Goal: Check status: Check status

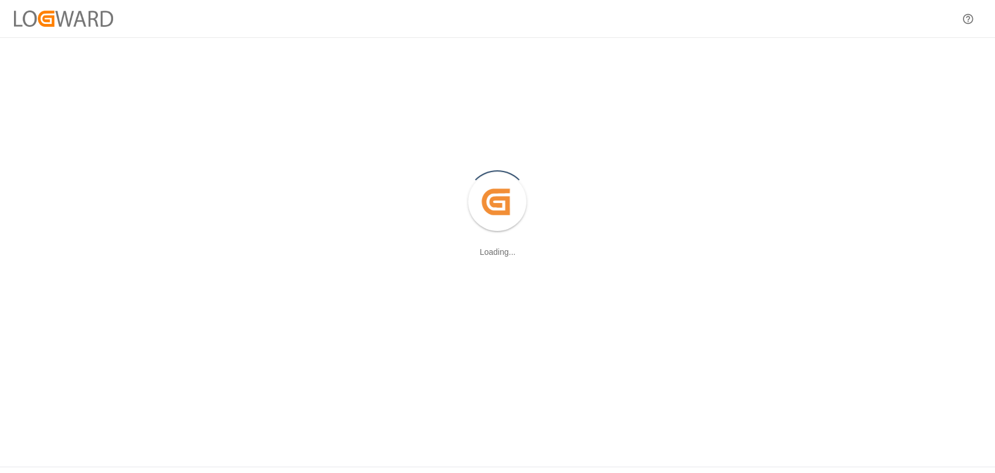
click at [962, 0] on div at bounding box center [497, 18] width 995 height 37
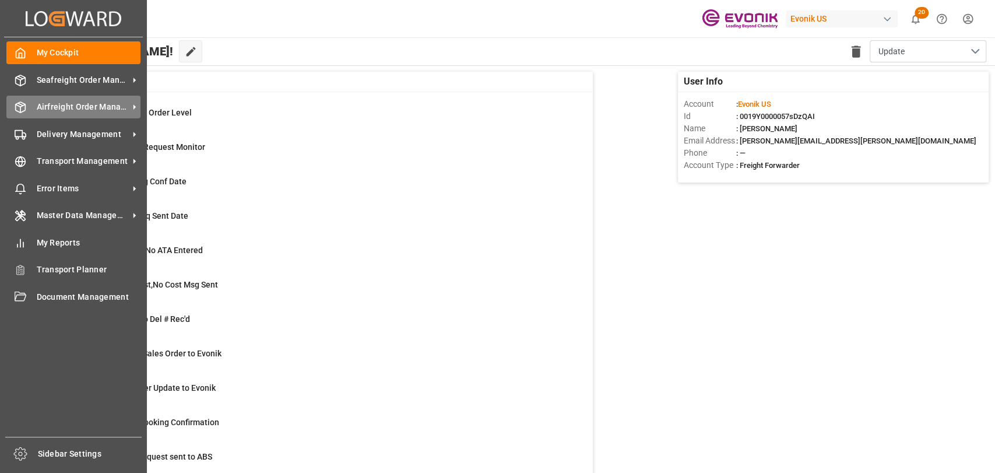
click at [76, 109] on span "Airfreight Order Management" at bounding box center [83, 107] width 92 height 12
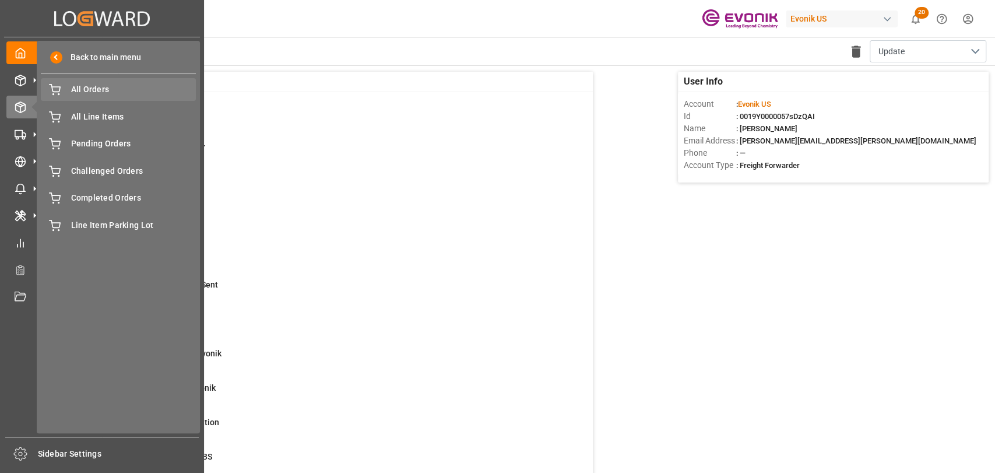
click at [102, 97] on div "All Orders All Orders" at bounding box center [118, 89] width 155 height 23
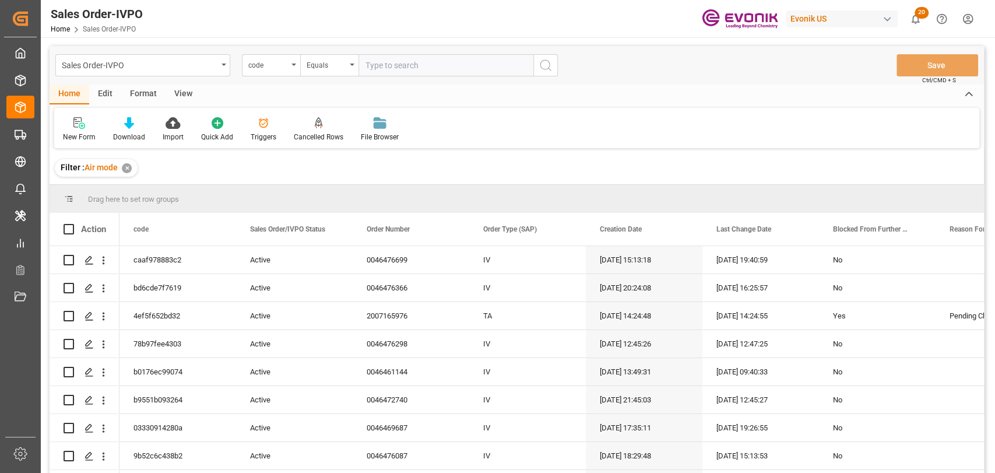
click at [292, 66] on div "code" at bounding box center [271, 65] width 58 height 22
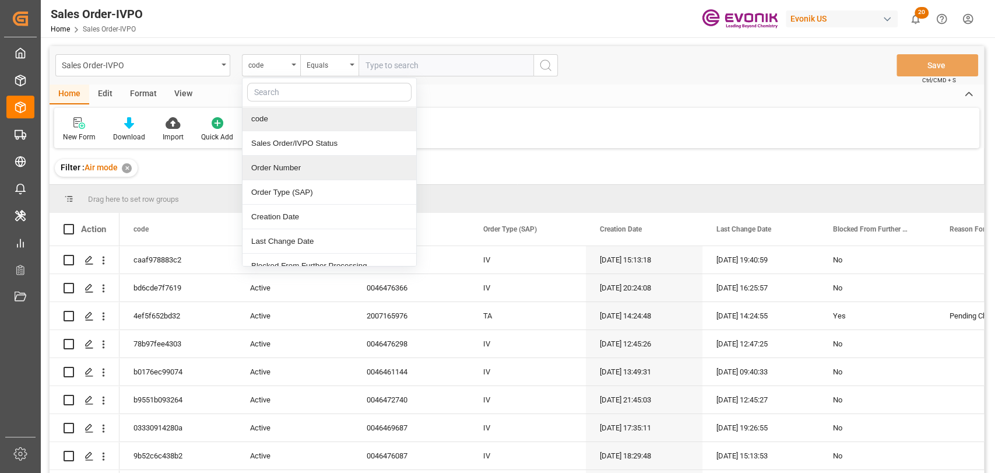
drag, startPoint x: 304, startPoint y: 165, endPoint x: 431, endPoint y: 98, distance: 143.4
click at [305, 165] on div "Order Number" at bounding box center [329, 168] width 174 height 24
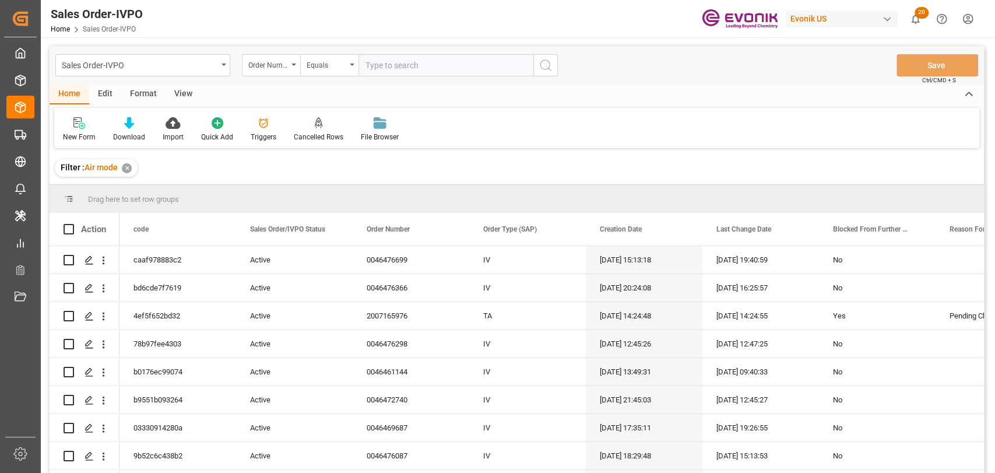
click at [440, 55] on input "text" at bounding box center [445, 65] width 175 height 22
click at [129, 165] on div "✕" at bounding box center [127, 168] width 10 height 10
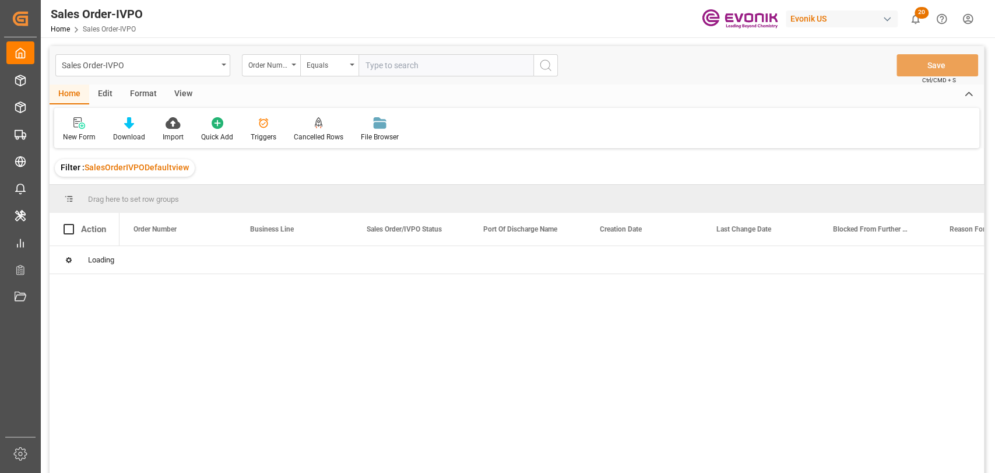
click at [396, 65] on input "text" at bounding box center [445, 65] width 175 height 22
paste input "0046469163"
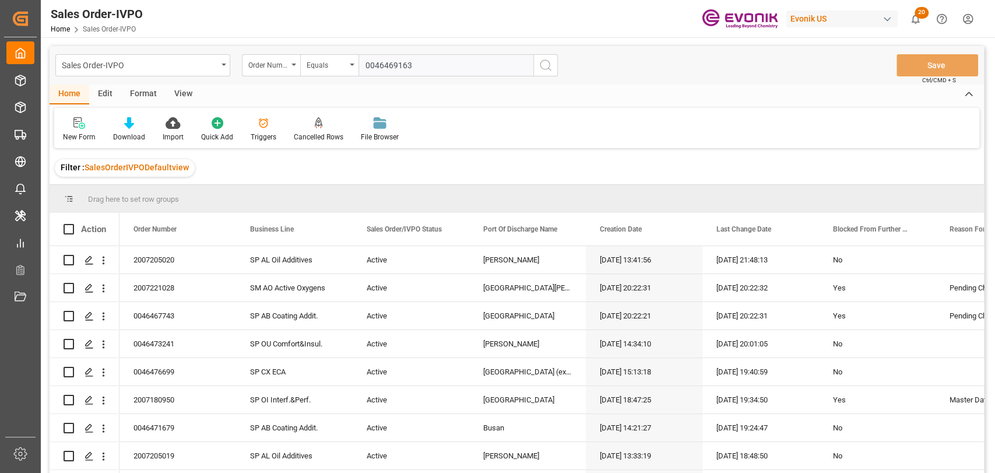
type input "0046469163"
click at [545, 65] on icon "search button" at bounding box center [545, 65] width 14 height 14
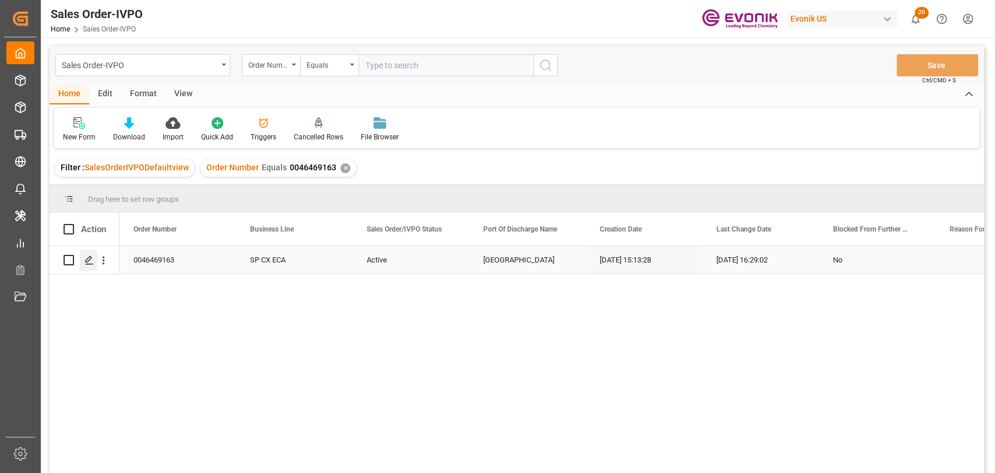
click at [93, 261] on div "Press SPACE to select this row." at bounding box center [88, 260] width 17 height 22
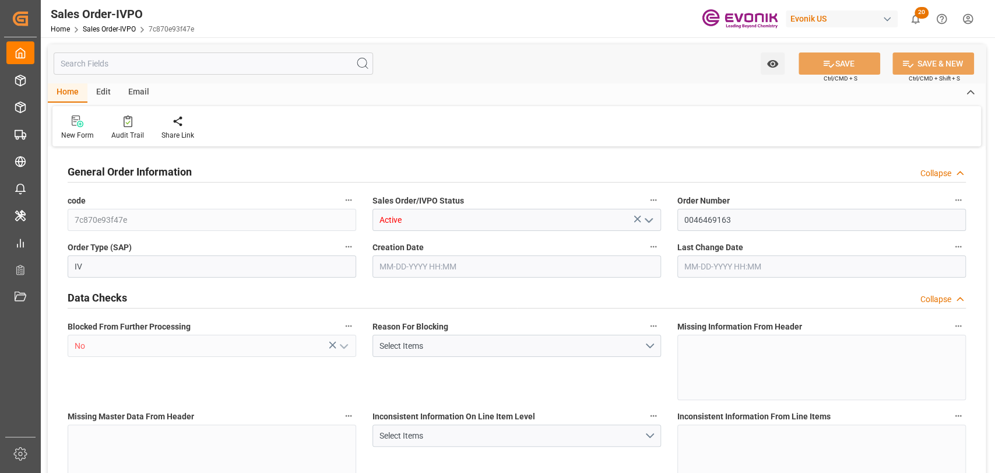
type input "SGSIN"
type input "0"
type input "1"
type input "2"
type input "1"
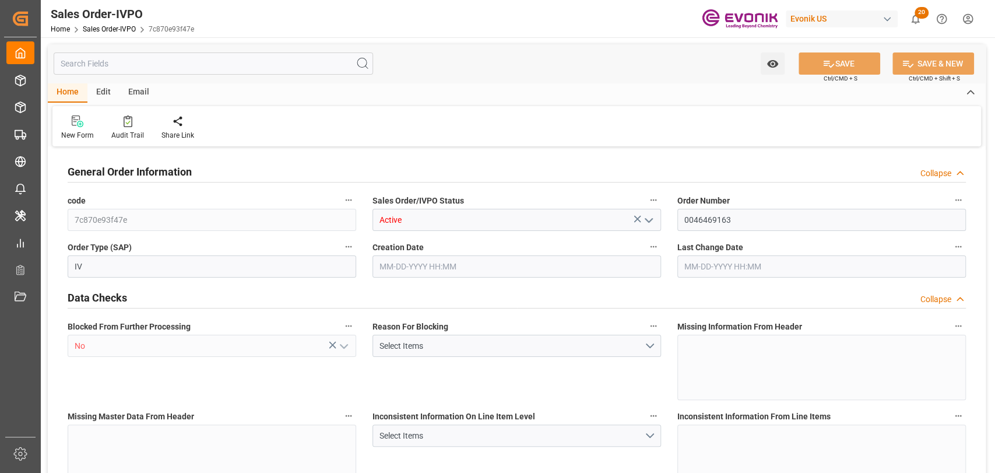
type input "17175.2"
type input "23.1069"
type input "17000"
type input "30"
type input "[DATE] 15:13"
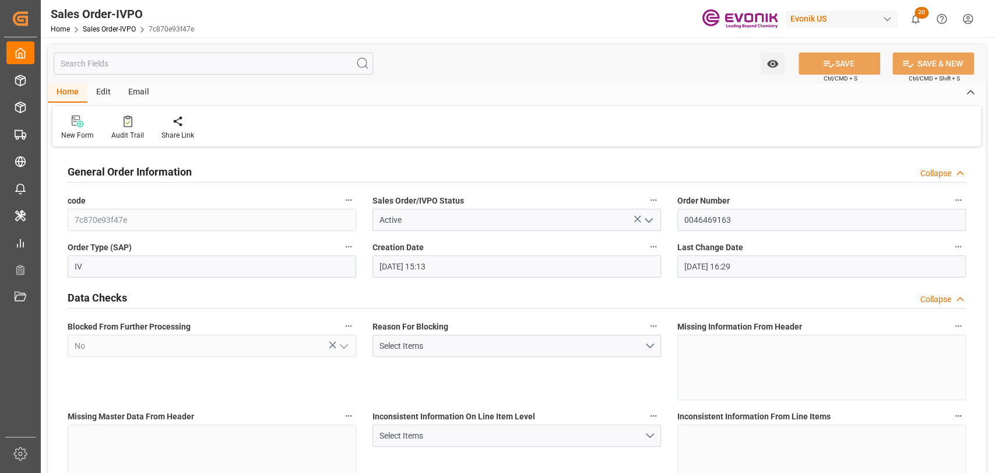
type input "[DATE] 16:29"
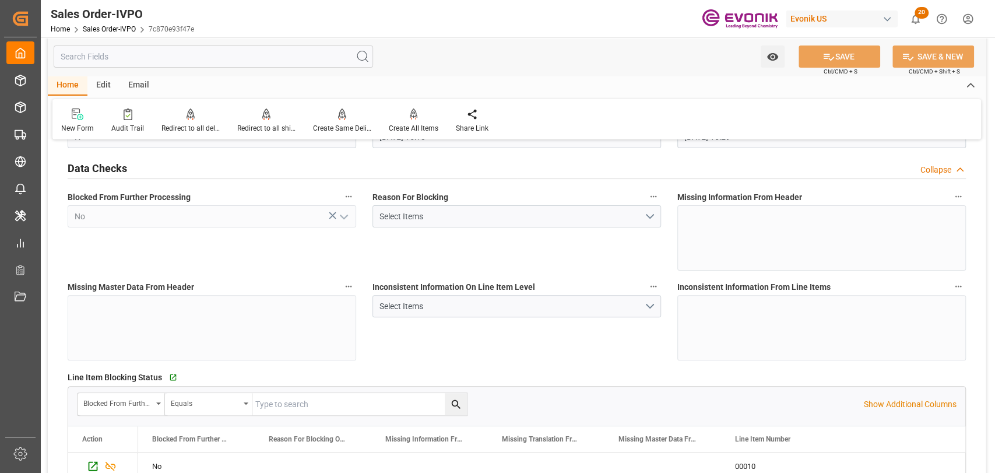
scroll to position [259, 0]
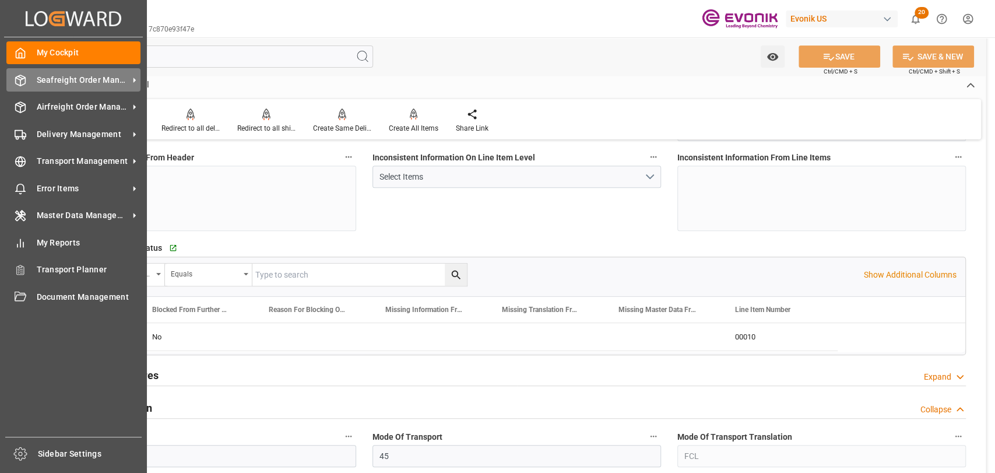
click at [40, 90] on div "Seafreight Order Management Seafreight Order Management" at bounding box center [73, 79] width 134 height 23
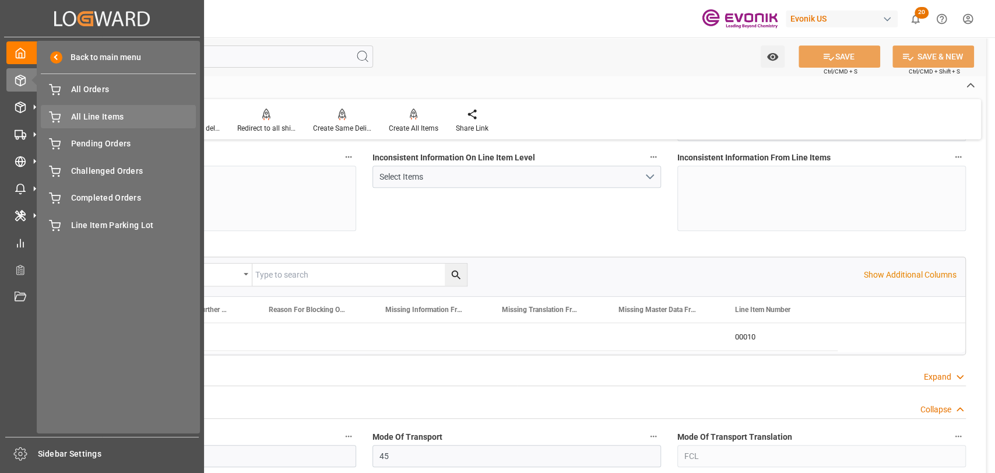
click at [112, 108] on div "All Line Items All Line Items" at bounding box center [118, 116] width 155 height 23
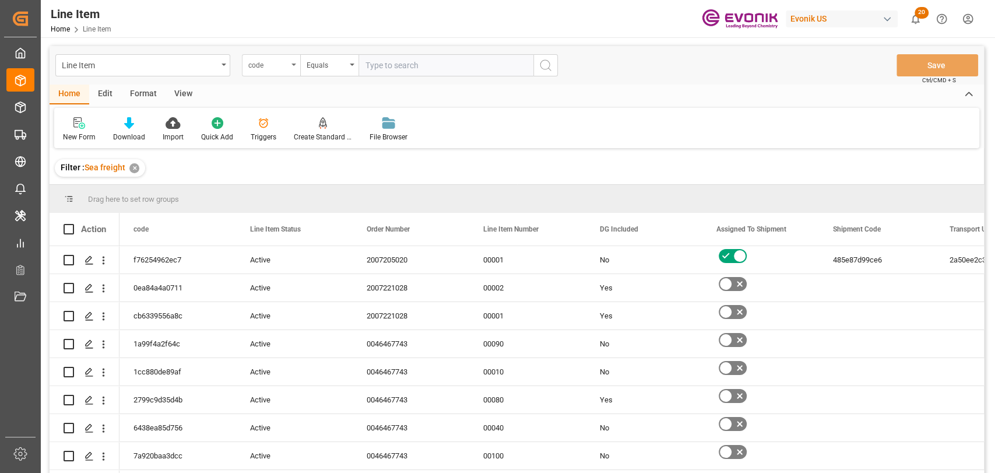
click at [294, 62] on div "code" at bounding box center [271, 65] width 58 height 22
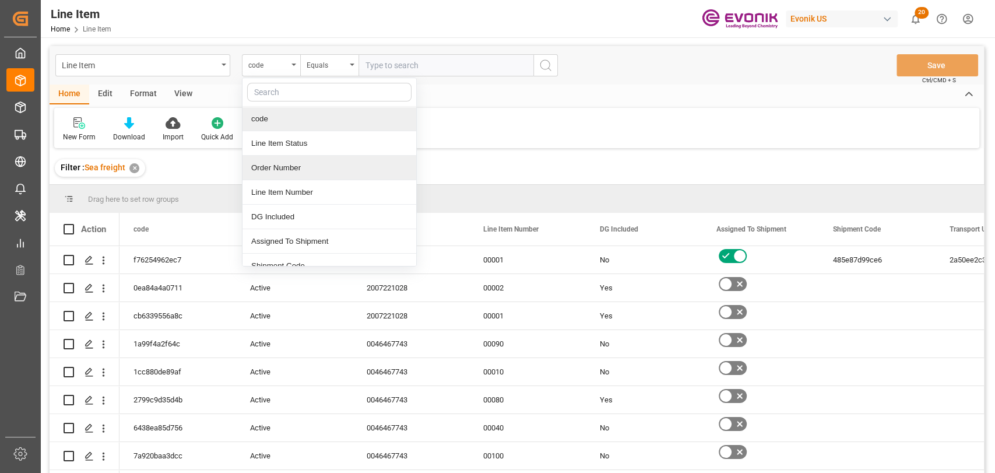
drag, startPoint x: 281, startPoint y: 166, endPoint x: 415, endPoint y: 80, distance: 159.1
click at [283, 167] on div "Order Number" at bounding box center [329, 168] width 174 height 24
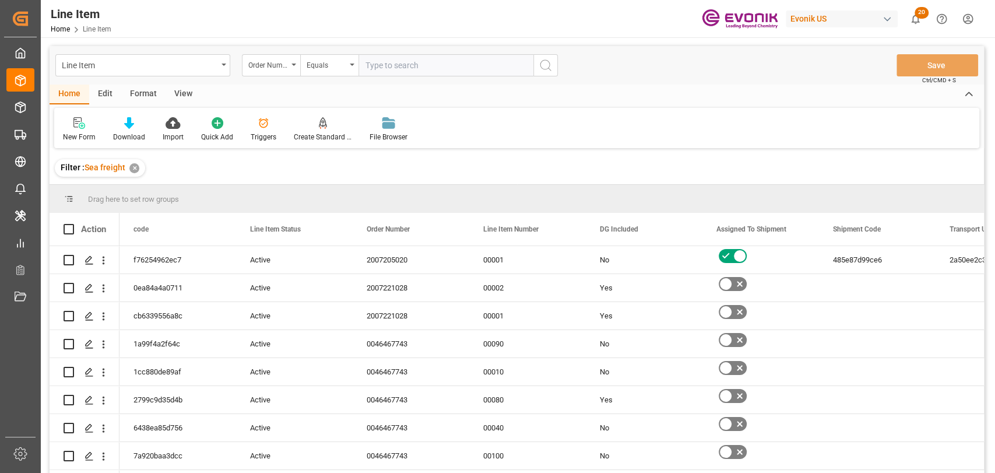
click at [450, 57] on input "text" at bounding box center [445, 65] width 175 height 22
paste input "0046469163"
type input "0046469163"
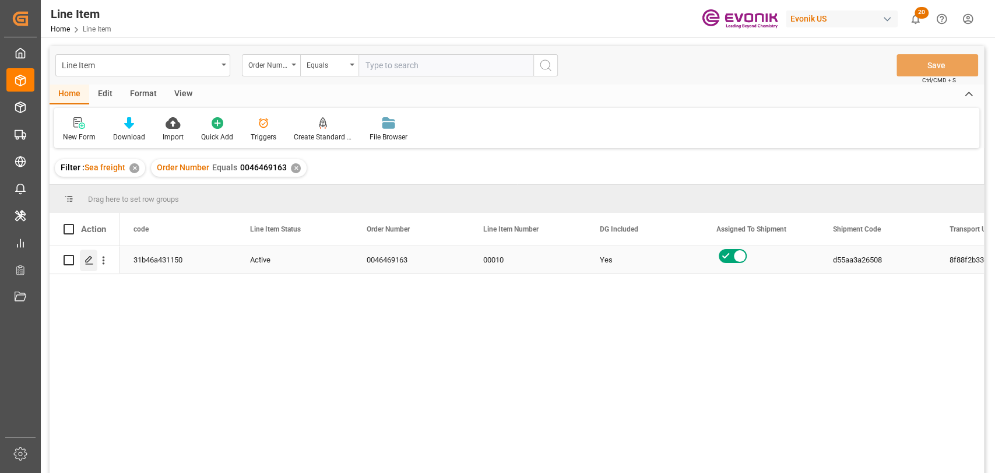
click at [90, 262] on icon "Press SPACE to select this row." at bounding box center [88, 259] width 9 height 9
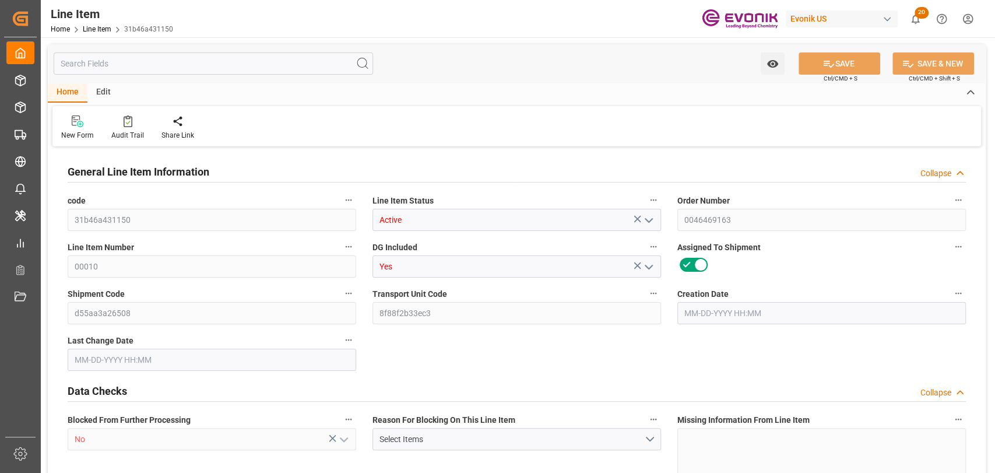
type input "20"
type input "16775.2"
type input "15360"
type input "23.1069"
type input "80"
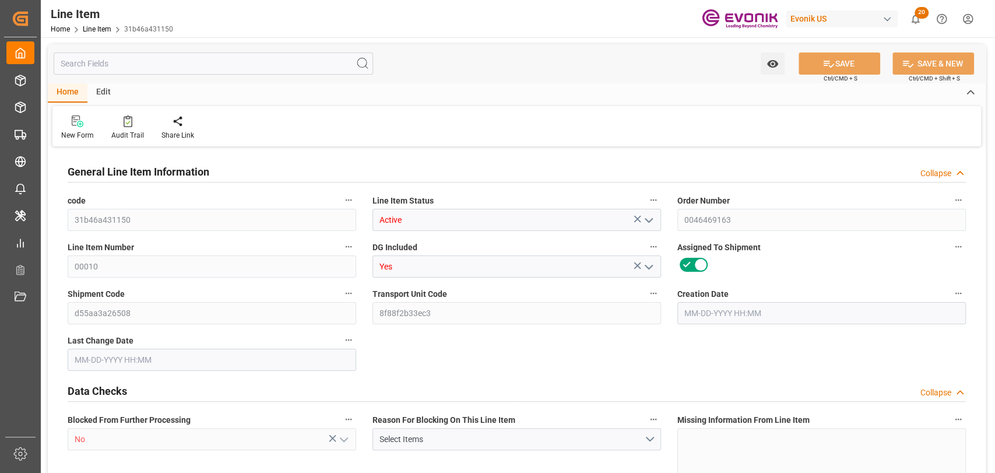
type input "13608.82"
type input "80"
type input "16775.2"
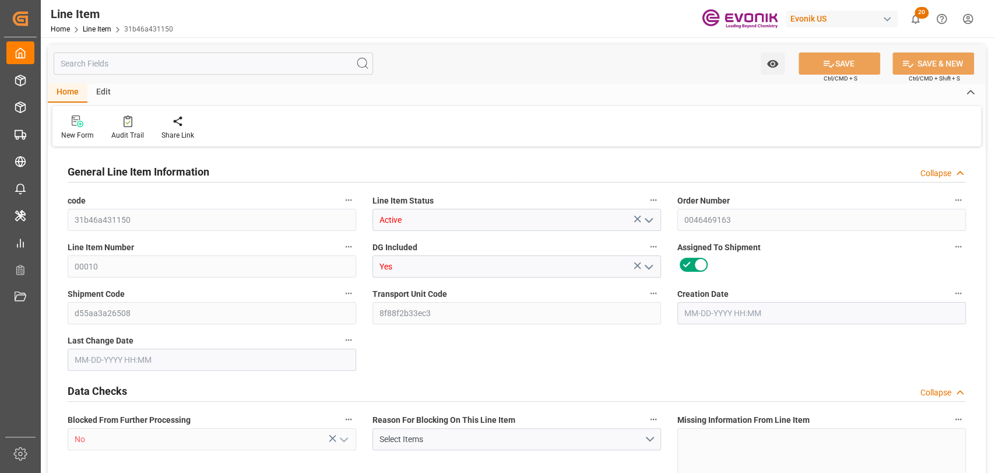
type input "17175.2"
type input "15360"
type input "23.1069"
type input "23106.88"
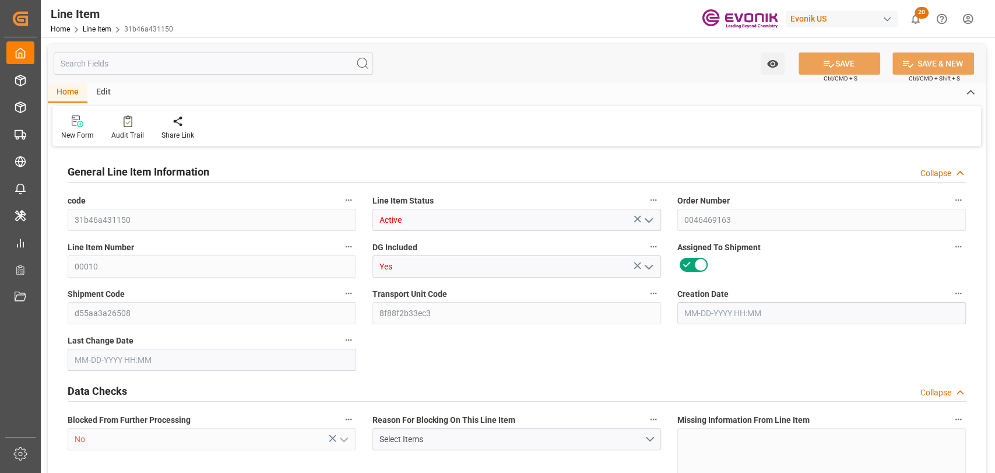
type input "80"
type input "16775.2"
type input "15360"
type input "23.1069"
type input "[DATE] 15:13"
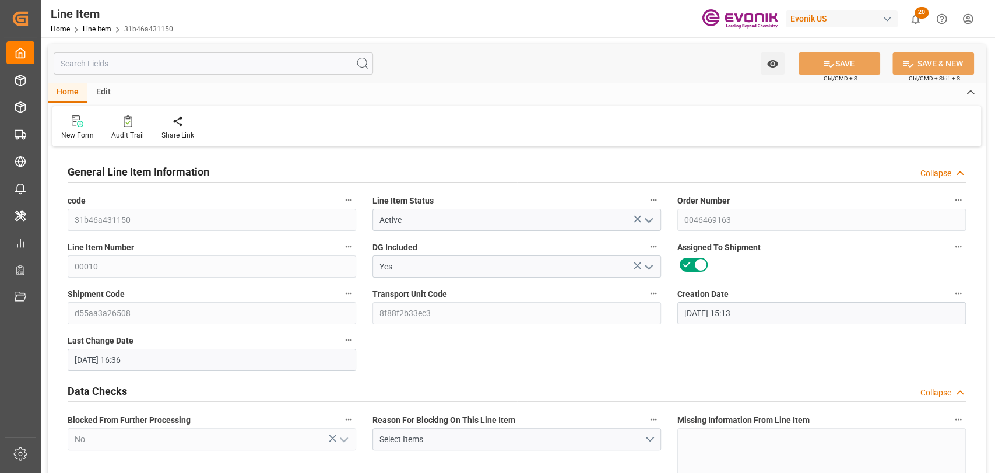
type input "[DATE] 16:36"
type input "[DATE]"
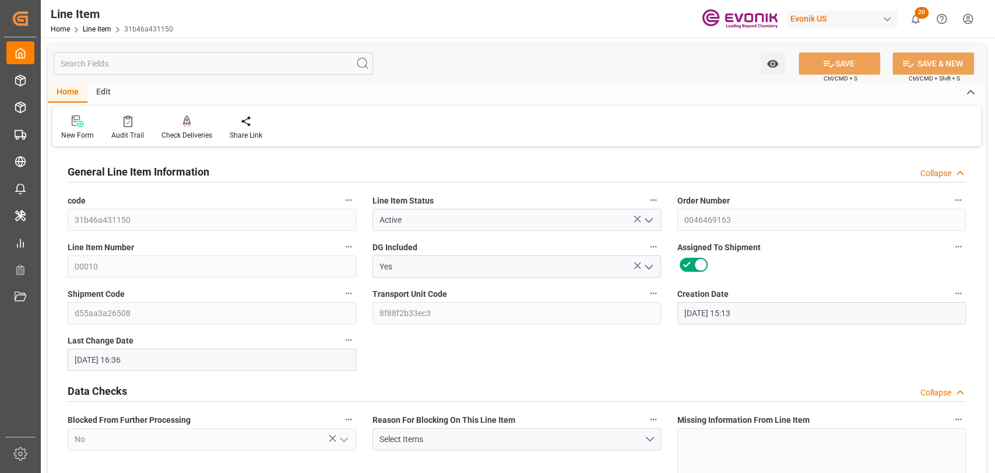
click at [175, 64] on input "text" at bounding box center [213, 63] width 319 height 22
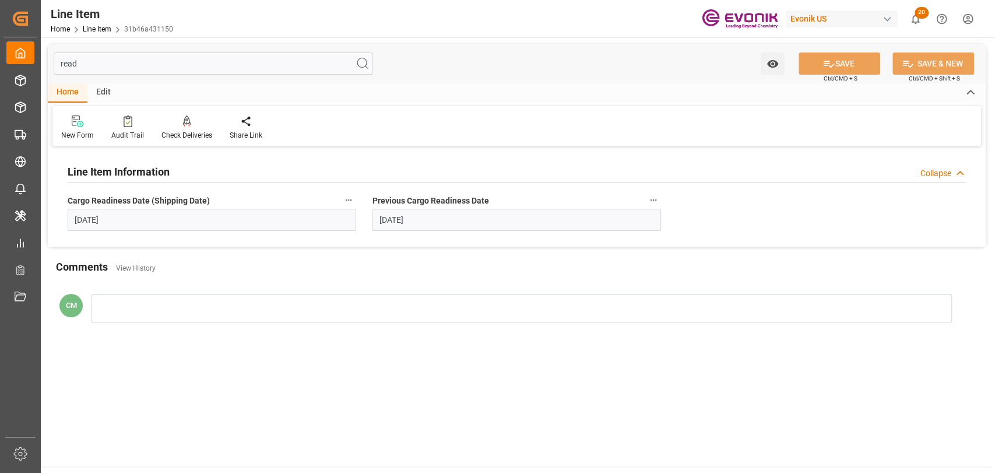
type input "read"
click at [345, 203] on icon "button" at bounding box center [348, 199] width 9 height 9
click at [351, 203] on icon at bounding box center [356, 200] width 12 height 12
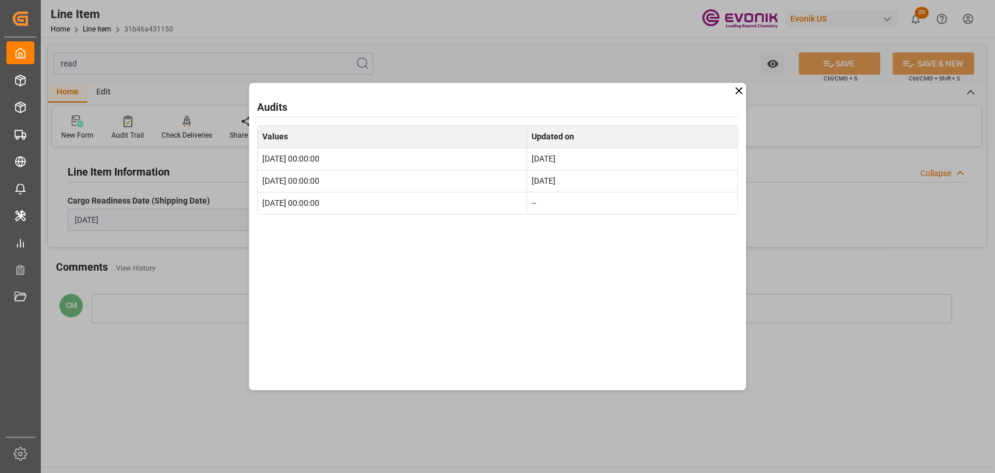
click at [352, 260] on div "Audits Values Updated on 2025-10-16 00:00:00 [DATE] 2025-11-17 00:00:00 [DATE] …" at bounding box center [498, 236] width 498 height 307
click at [563, 294] on div "Audits Values Updated on 2025-10-16 00:00:00 [DATE] 2025-11-17 00:00:00 [DATE] …" at bounding box center [498, 236] width 498 height 307
click at [730, 96] on div "Audits Values Updated on 2025-10-16 00:00:00 [DATE] 2025-11-17 00:00:00 [DATE] …" at bounding box center [498, 236] width 498 height 307
click at [741, 97] on div "Audits Values Updated on 2025-10-16 00:00:00 [DATE] 2025-11-17 00:00:00 [DATE] …" at bounding box center [498, 236] width 498 height 307
click at [740, 90] on icon at bounding box center [738, 90] width 12 height 12
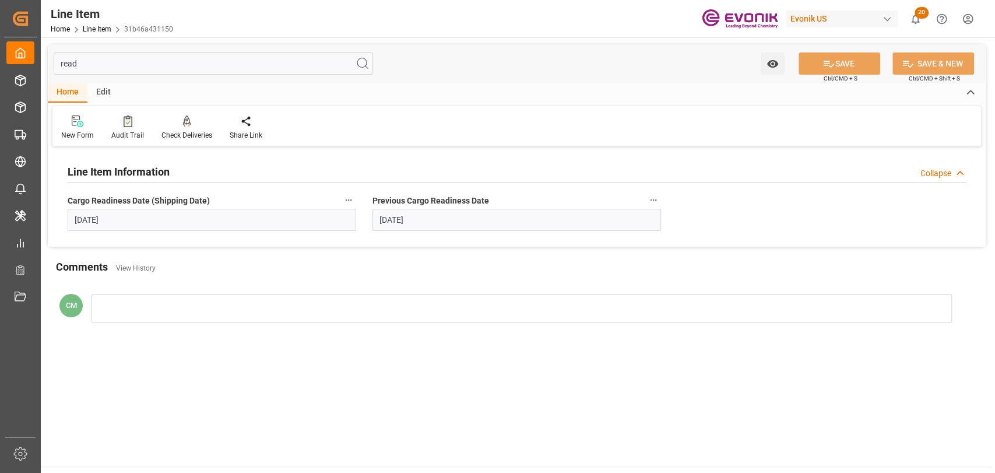
click at [114, 140] on div "Audit Trail" at bounding box center [127, 135] width 33 height 10
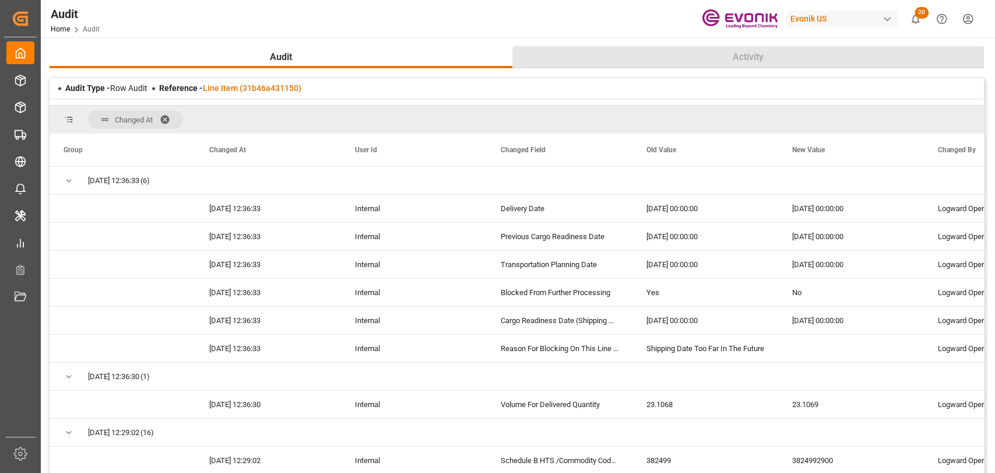
click at [710, 55] on button "Activity" at bounding box center [747, 57] width 471 height 22
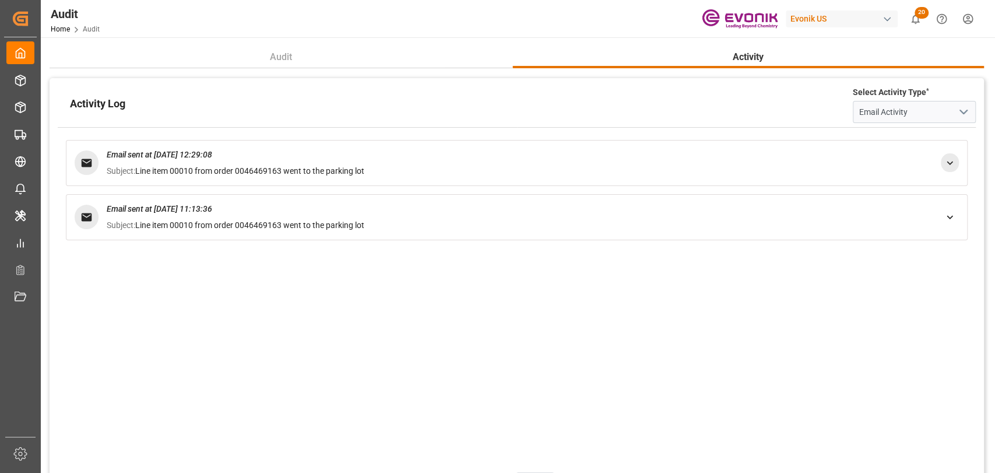
click at [946, 164] on icon at bounding box center [949, 163] width 12 height 12
